Goal: Download file/media

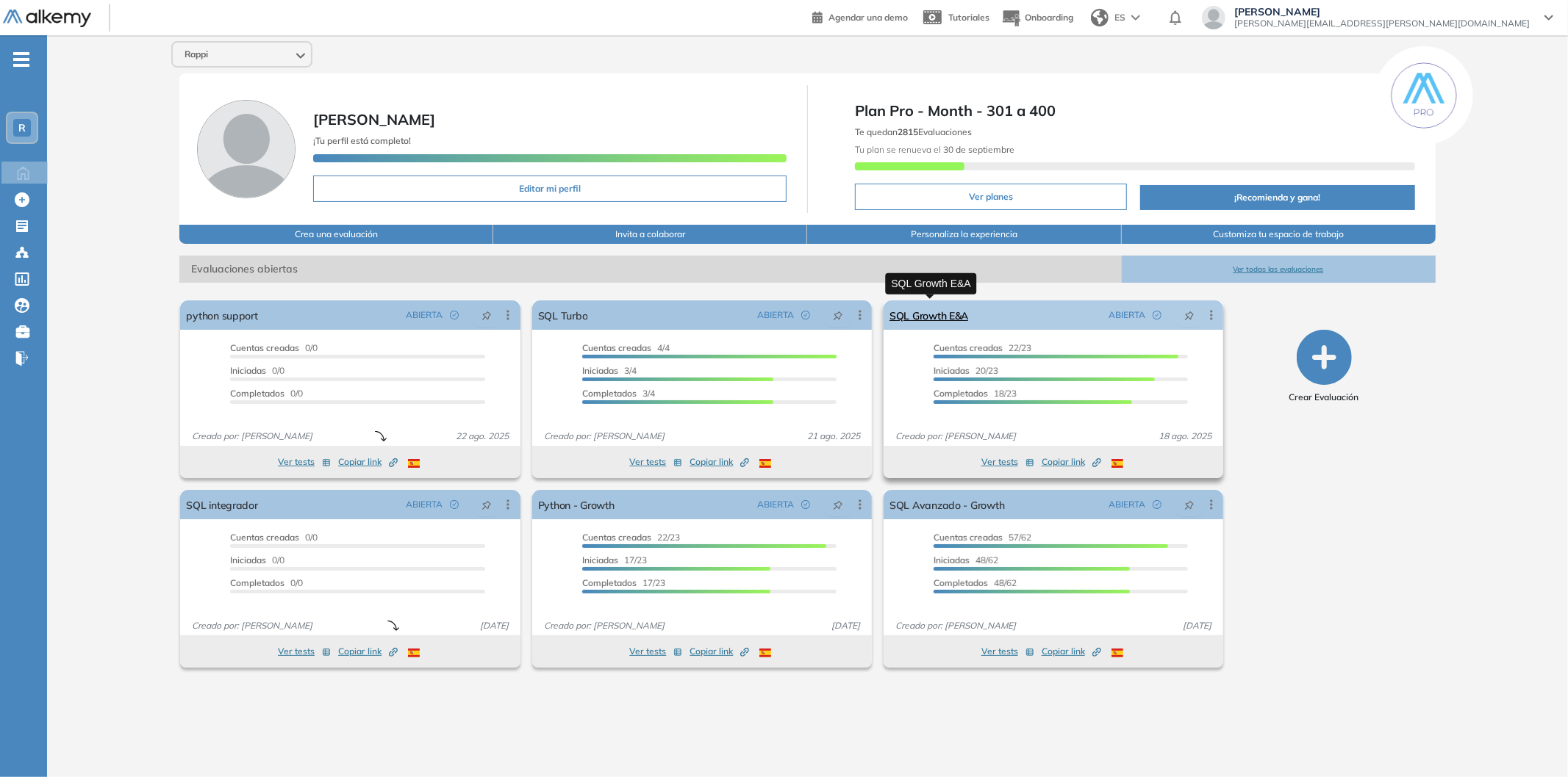
click at [952, 316] on link "SQL Growth E&A" at bounding box center [929, 315] width 79 height 29
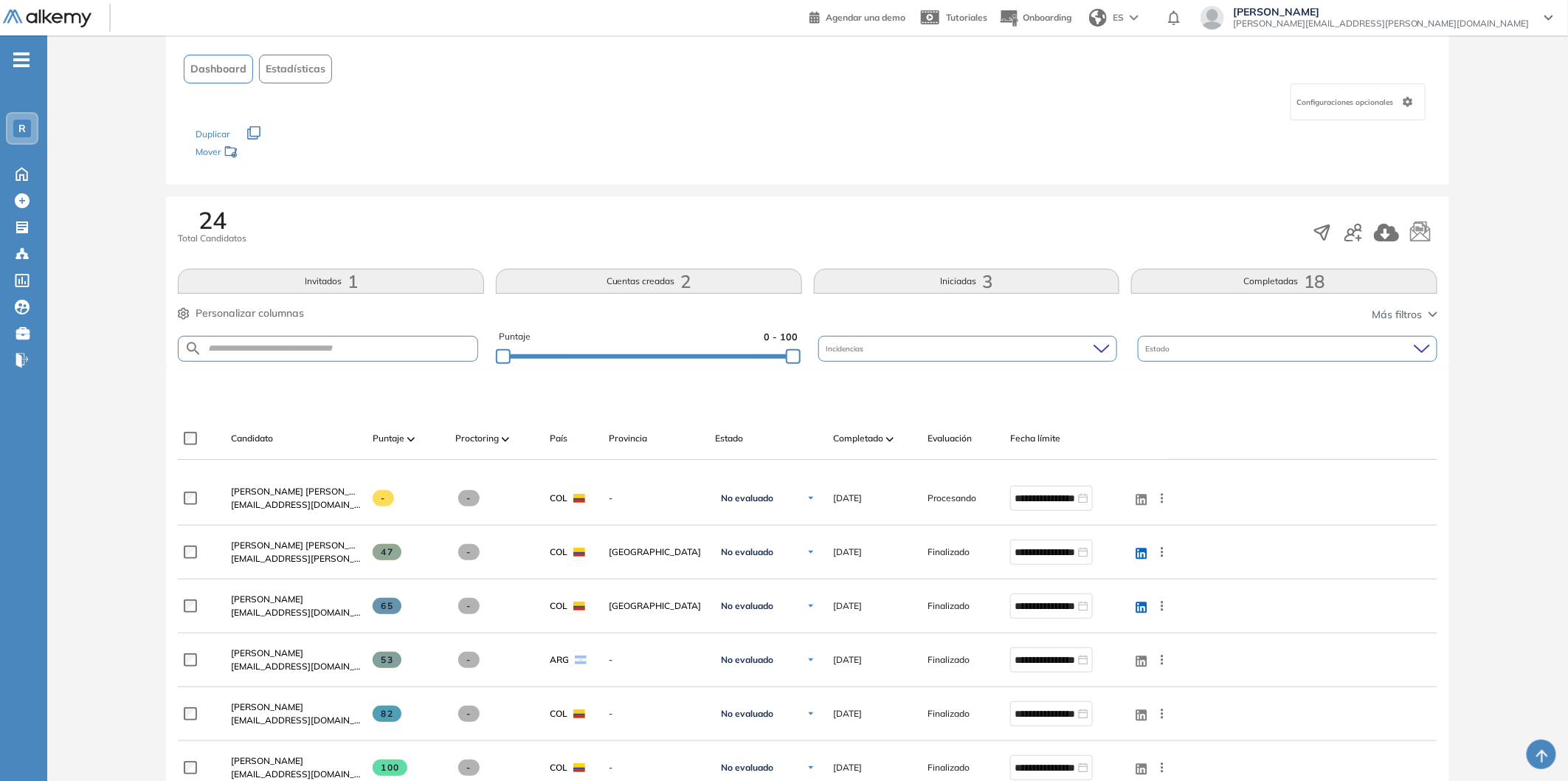
scroll to position [164, 0]
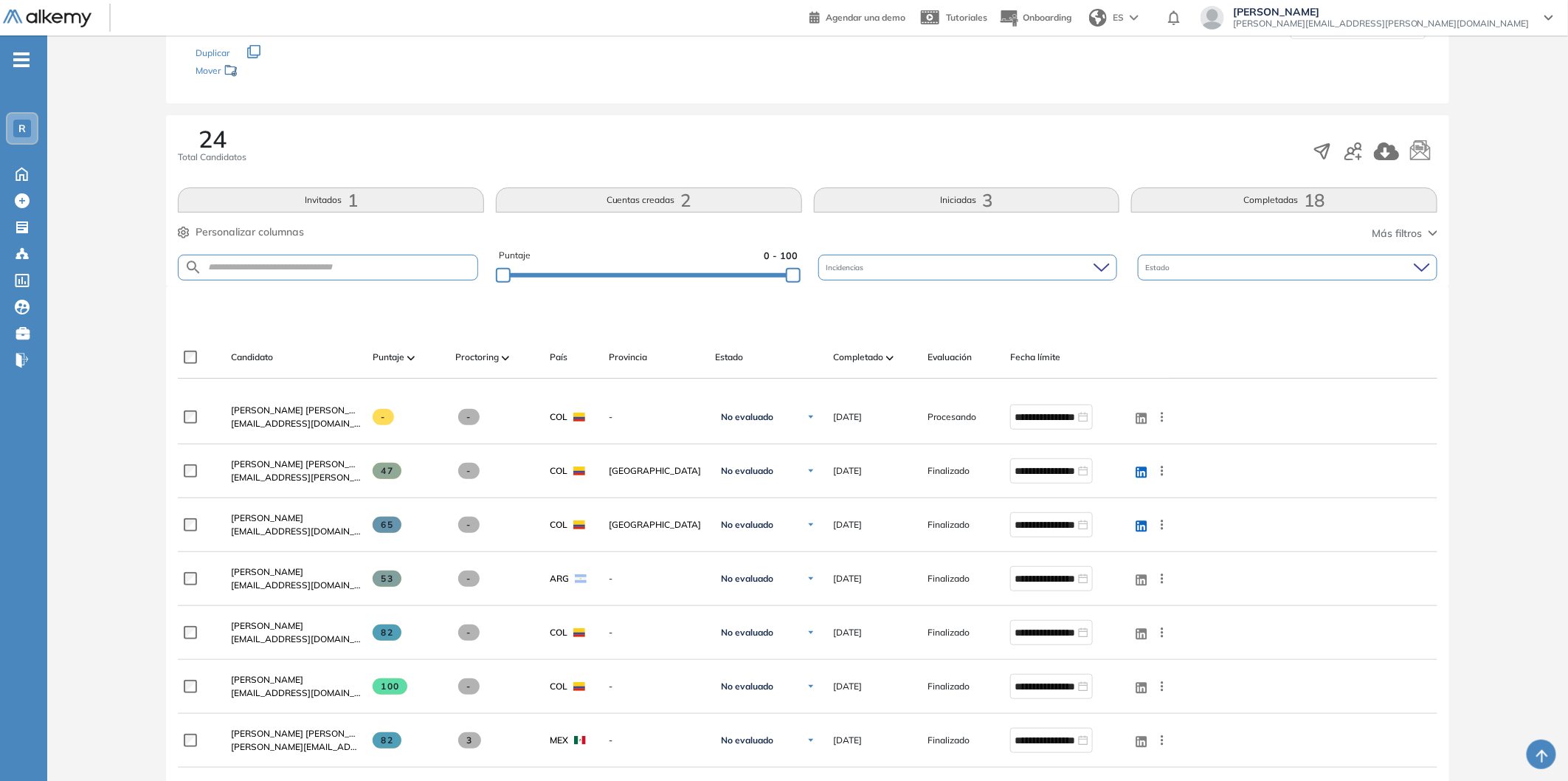
click at [890, 357] on img at bounding box center [890, 358] width 8 height 5
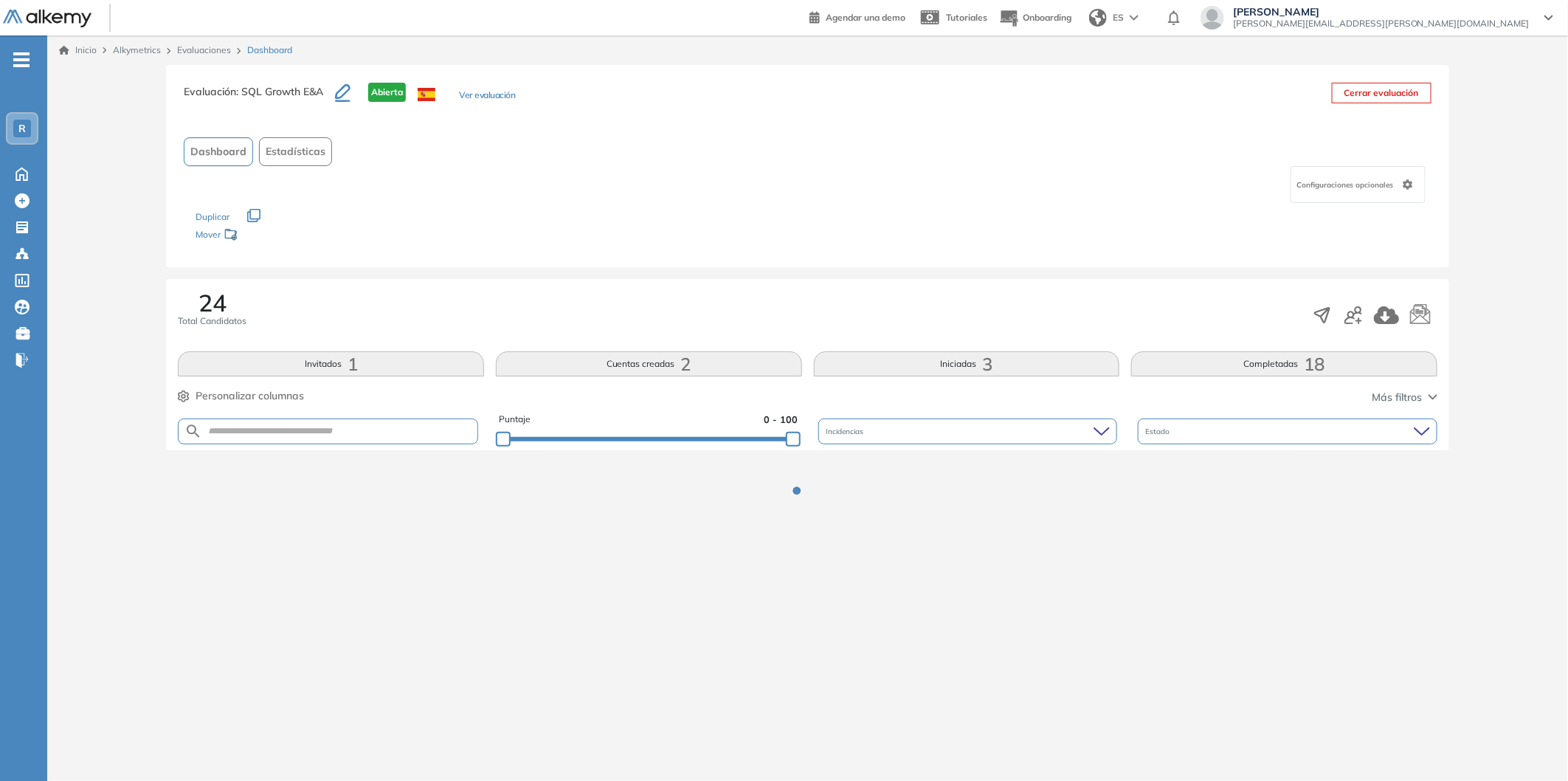
scroll to position [0, 0]
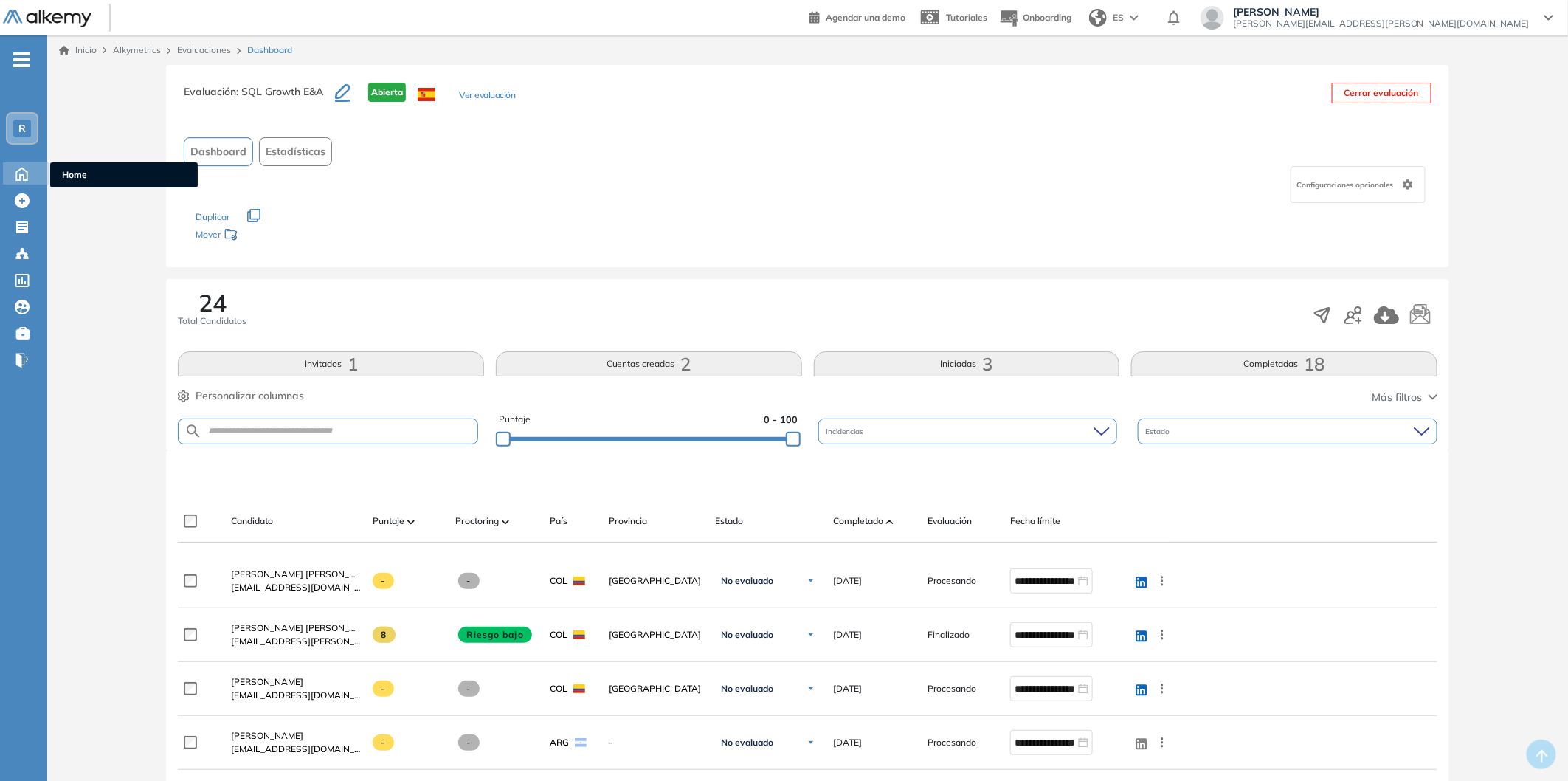
click at [23, 175] on icon at bounding box center [22, 174] width 11 height 12
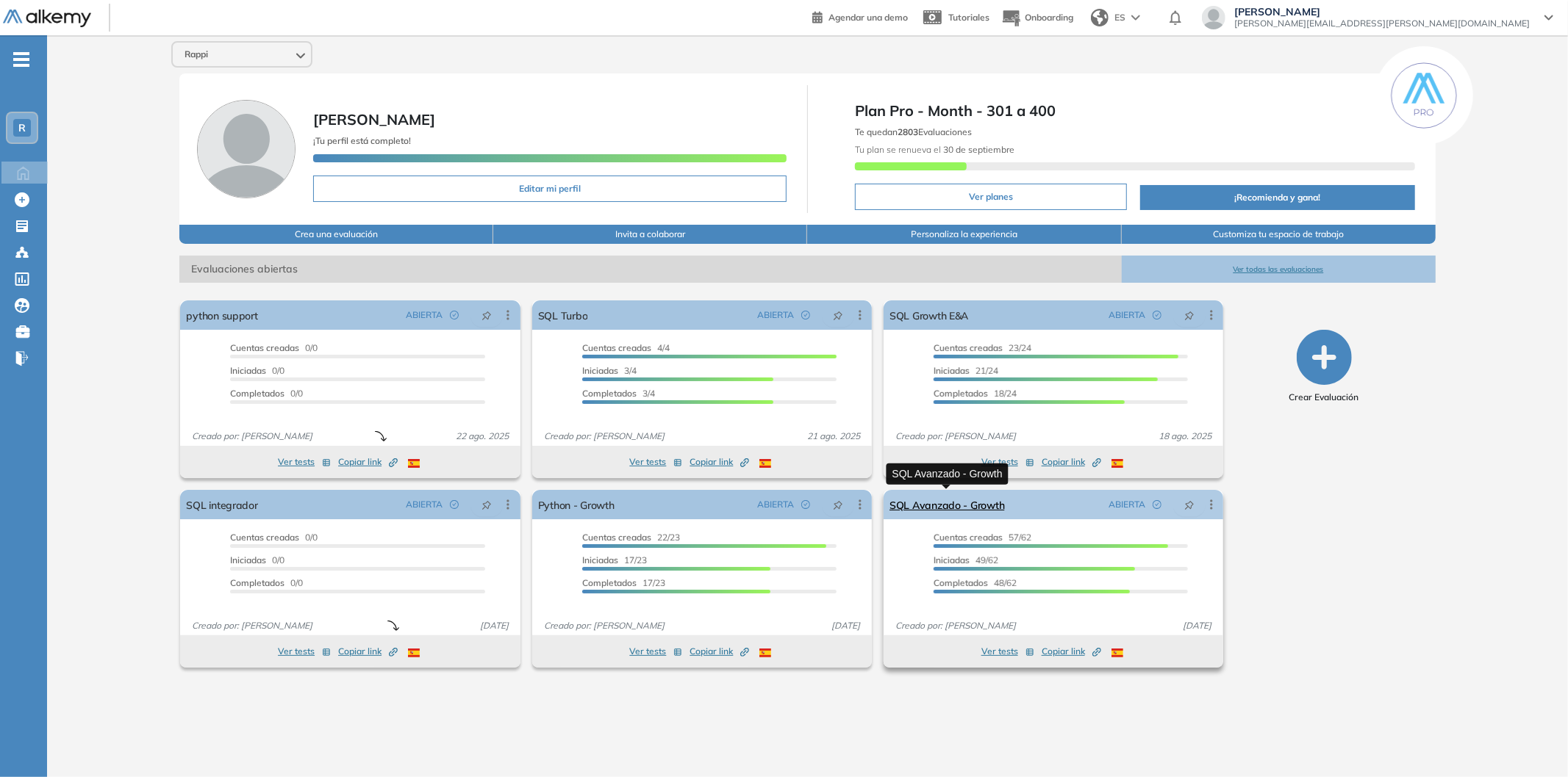
click at [981, 500] on link "SQL Avanzado - Growth" at bounding box center [947, 505] width 114 height 29
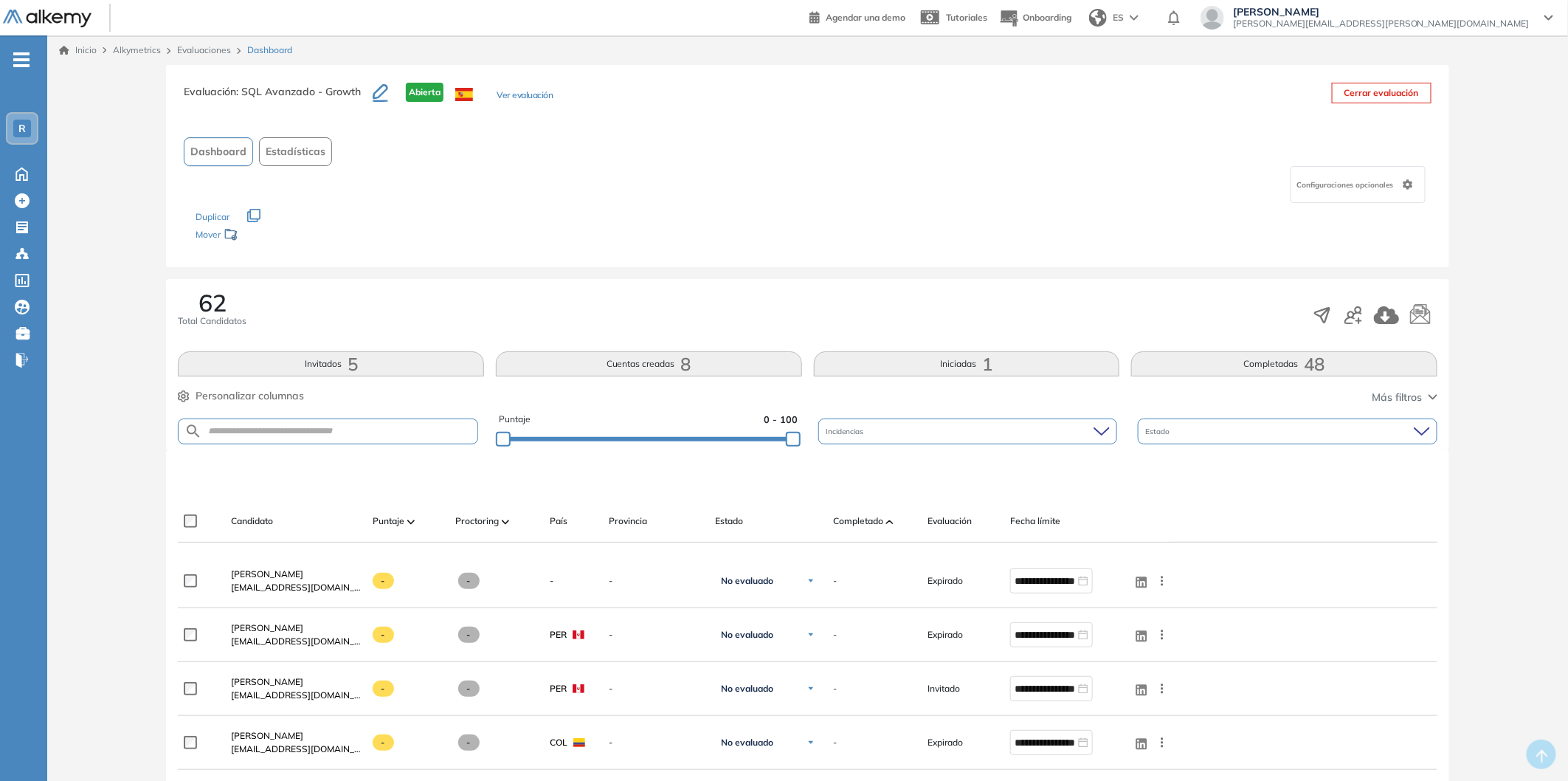
click at [931, 525] on span "Evaluación" at bounding box center [949, 521] width 44 height 13
click at [882, 521] on span "Completado" at bounding box center [858, 521] width 50 height 13
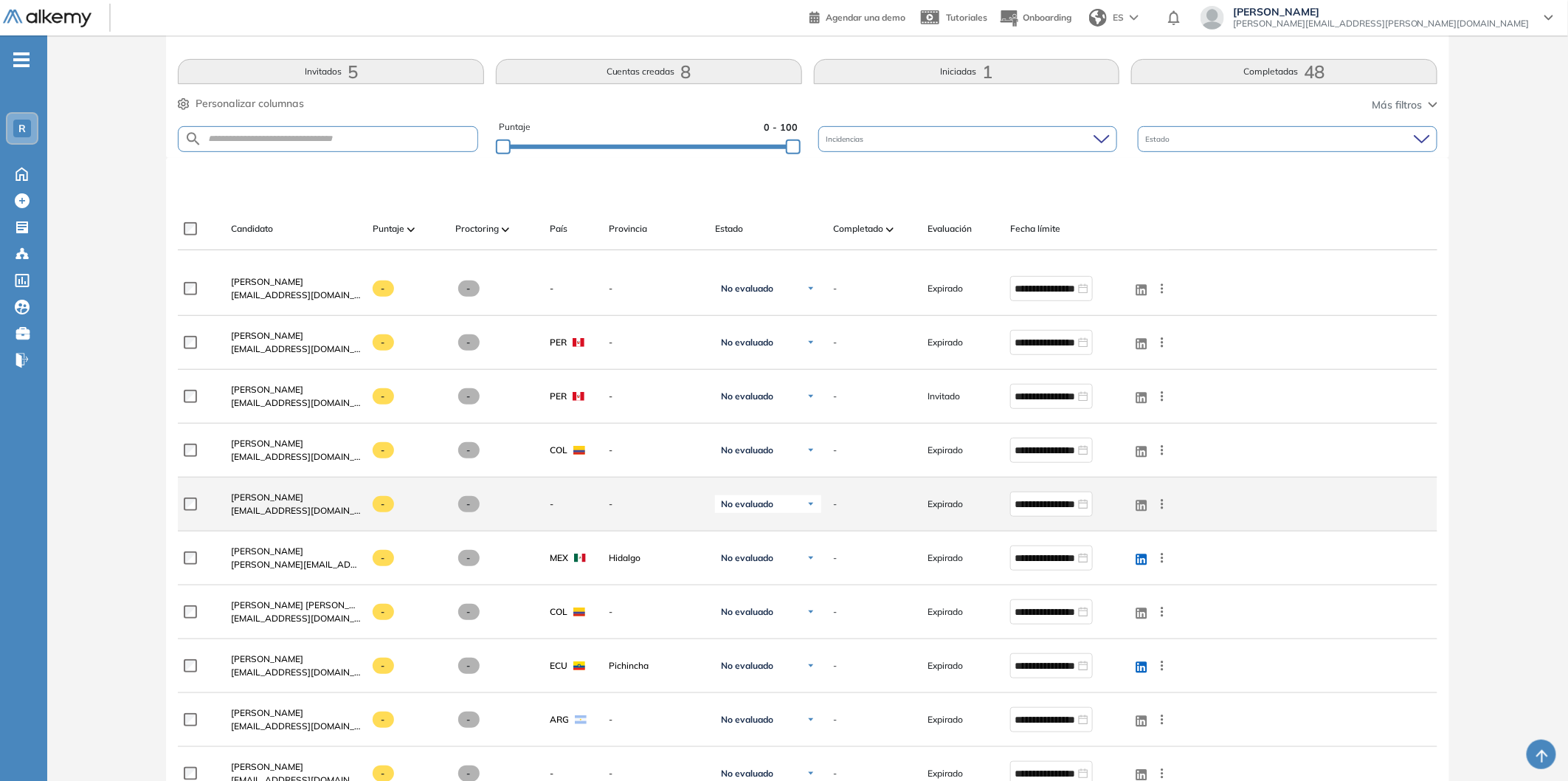
scroll to position [328, 0]
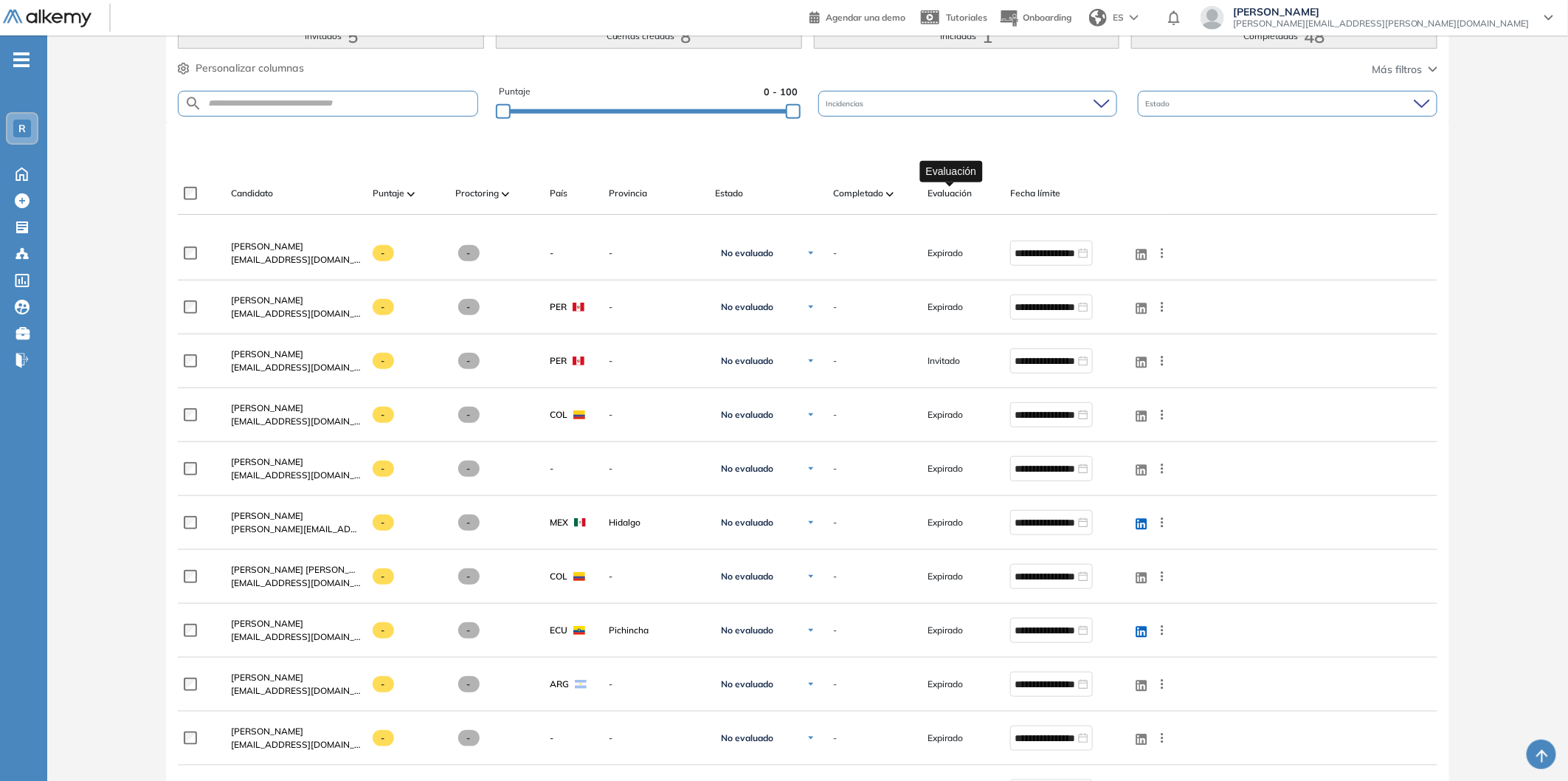
click at [965, 194] on span "Evaluación" at bounding box center [949, 193] width 44 height 13
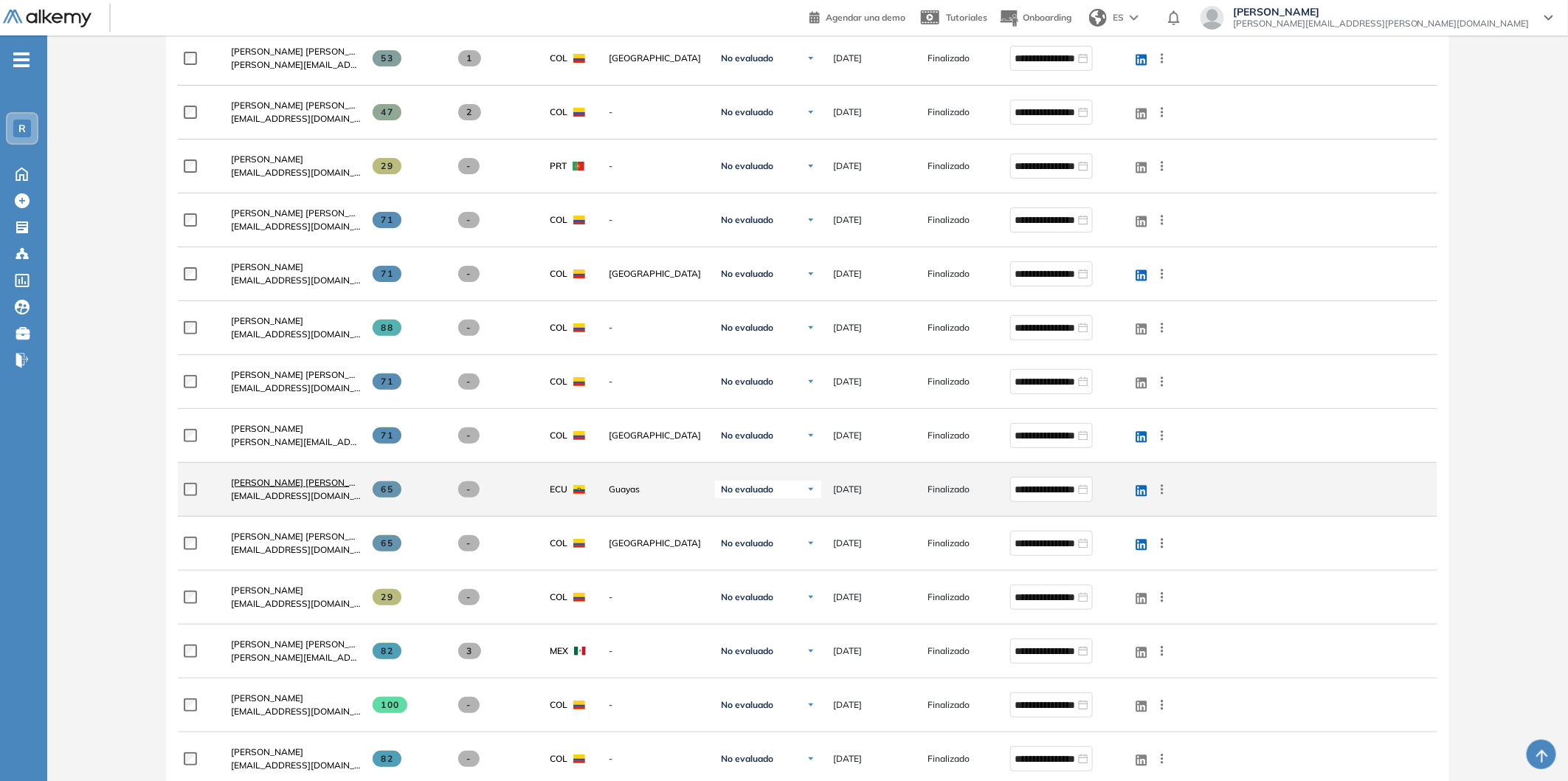
scroll to position [2932, 0]
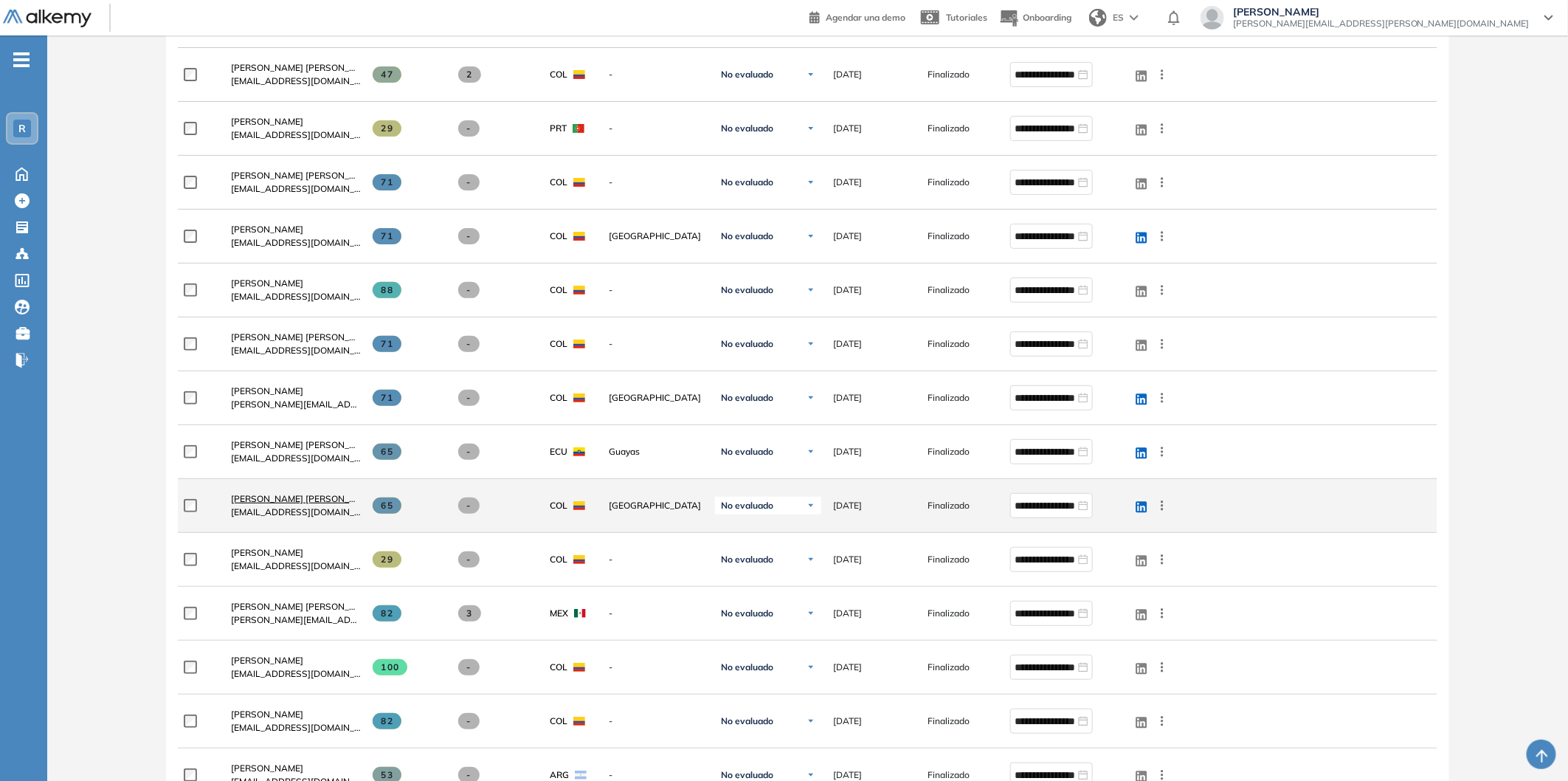
click at [270, 497] on span "[PERSON_NAME] [PERSON_NAME]" at bounding box center [304, 499] width 147 height 11
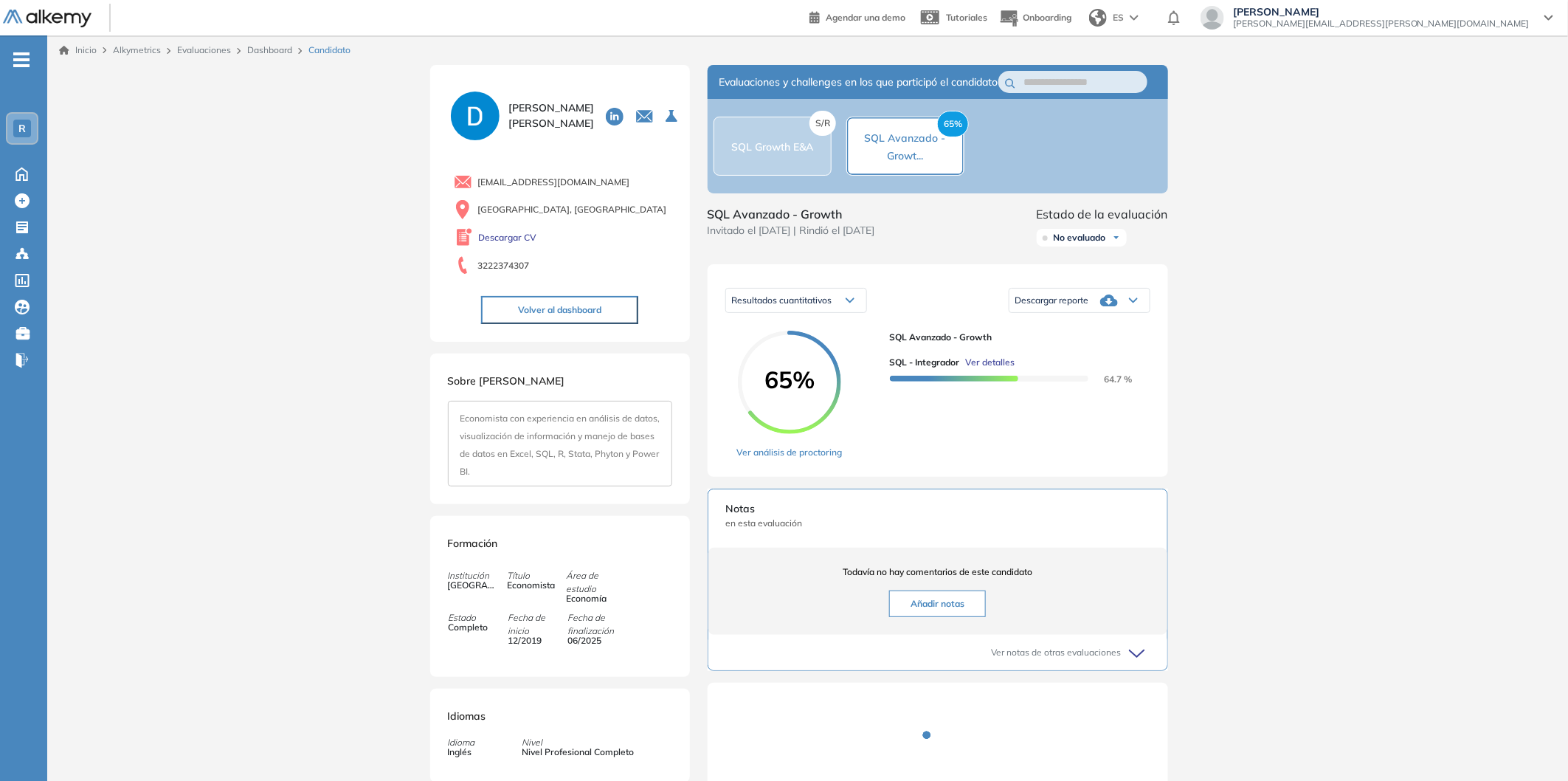
click at [1111, 306] on icon at bounding box center [1109, 300] width 18 height 12
click at [1097, 349] on li "Descargar informe completo" at bounding box center [1070, 341] width 110 height 15
